Goal: Task Accomplishment & Management: Manage account settings

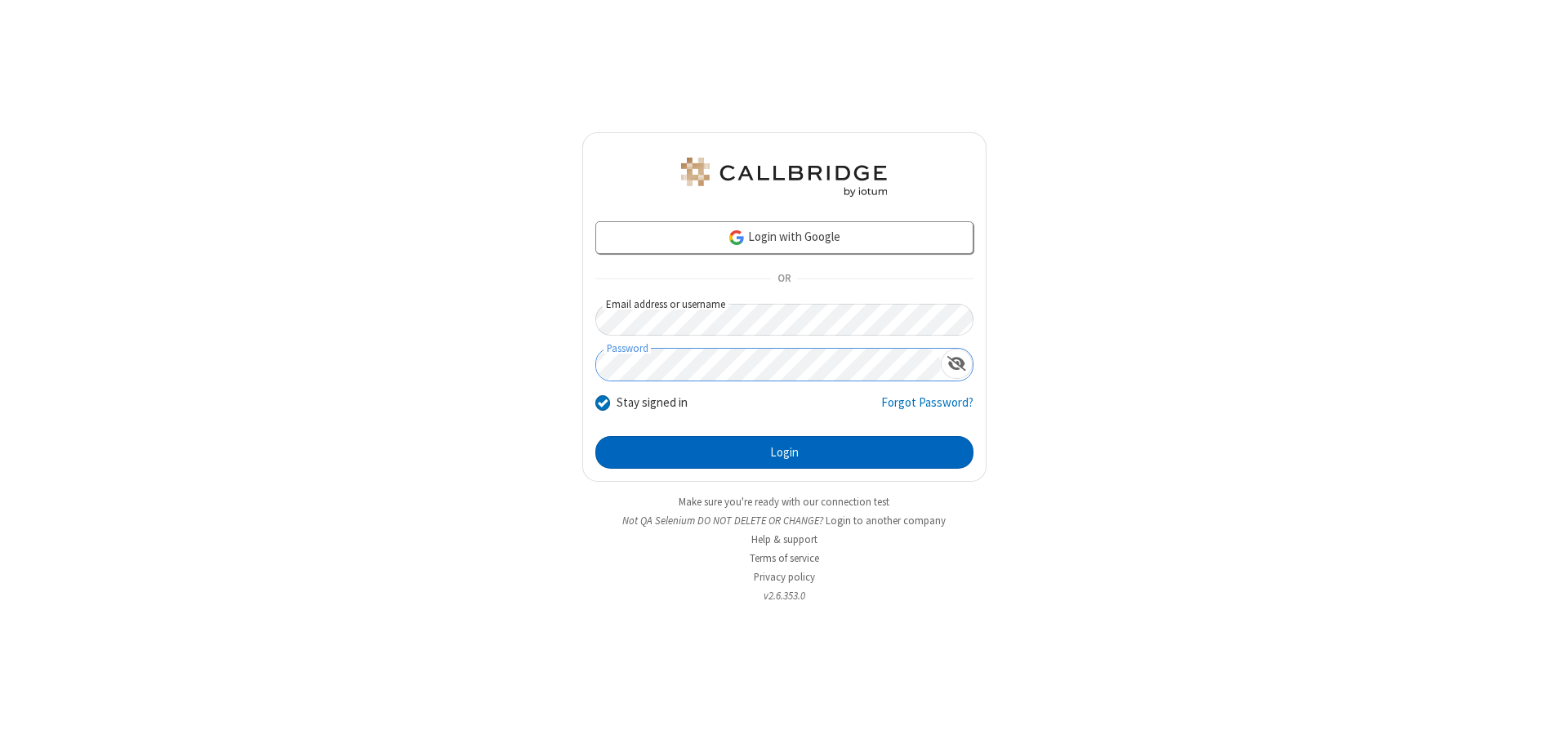
click at [784, 453] on button "Login" at bounding box center [784, 452] width 378 height 32
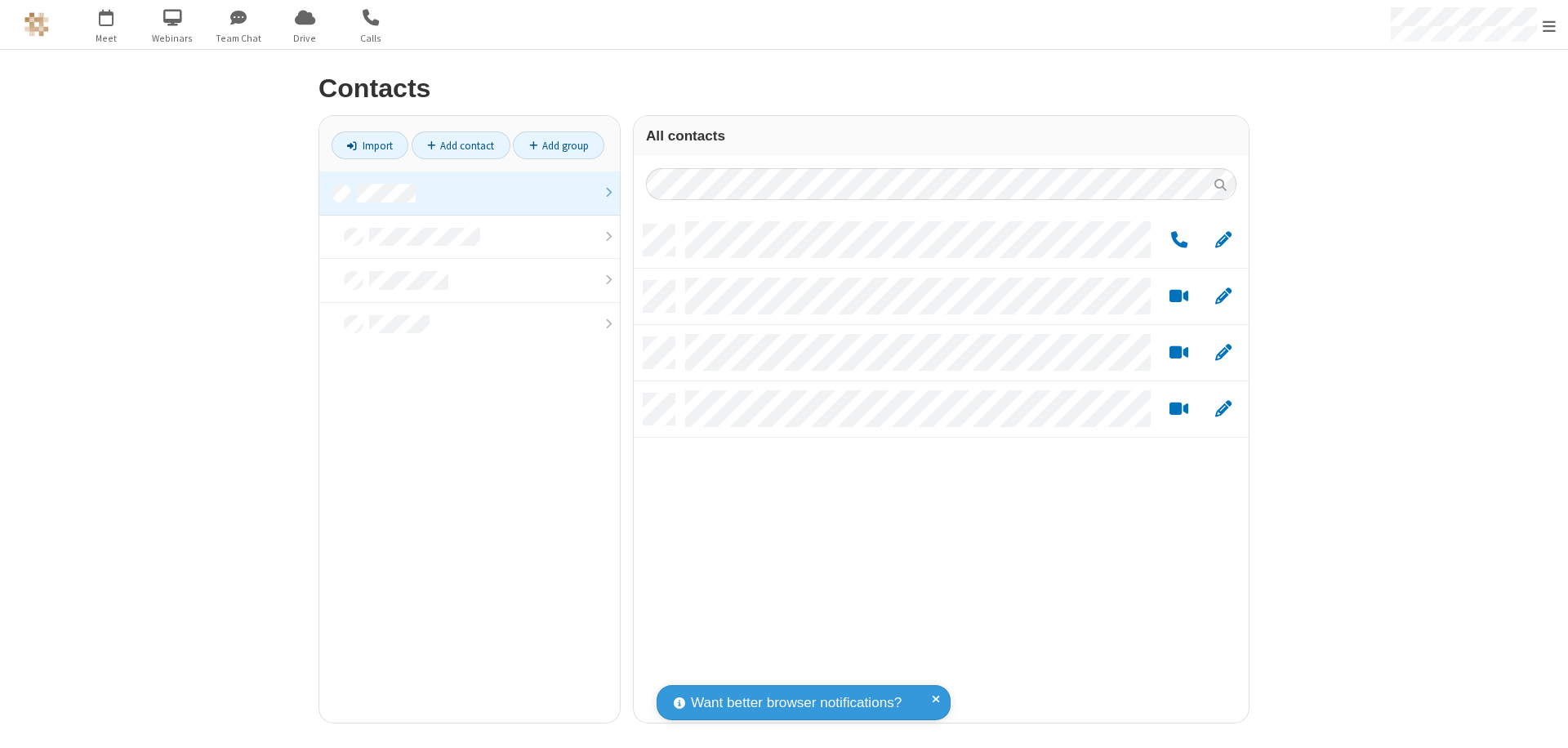
click at [470, 192] on link at bounding box center [469, 193] width 300 height 44
click at [558, 145] on link "Add group" at bounding box center [558, 145] width 91 height 27
